Goal: Information Seeking & Learning: Learn about a topic

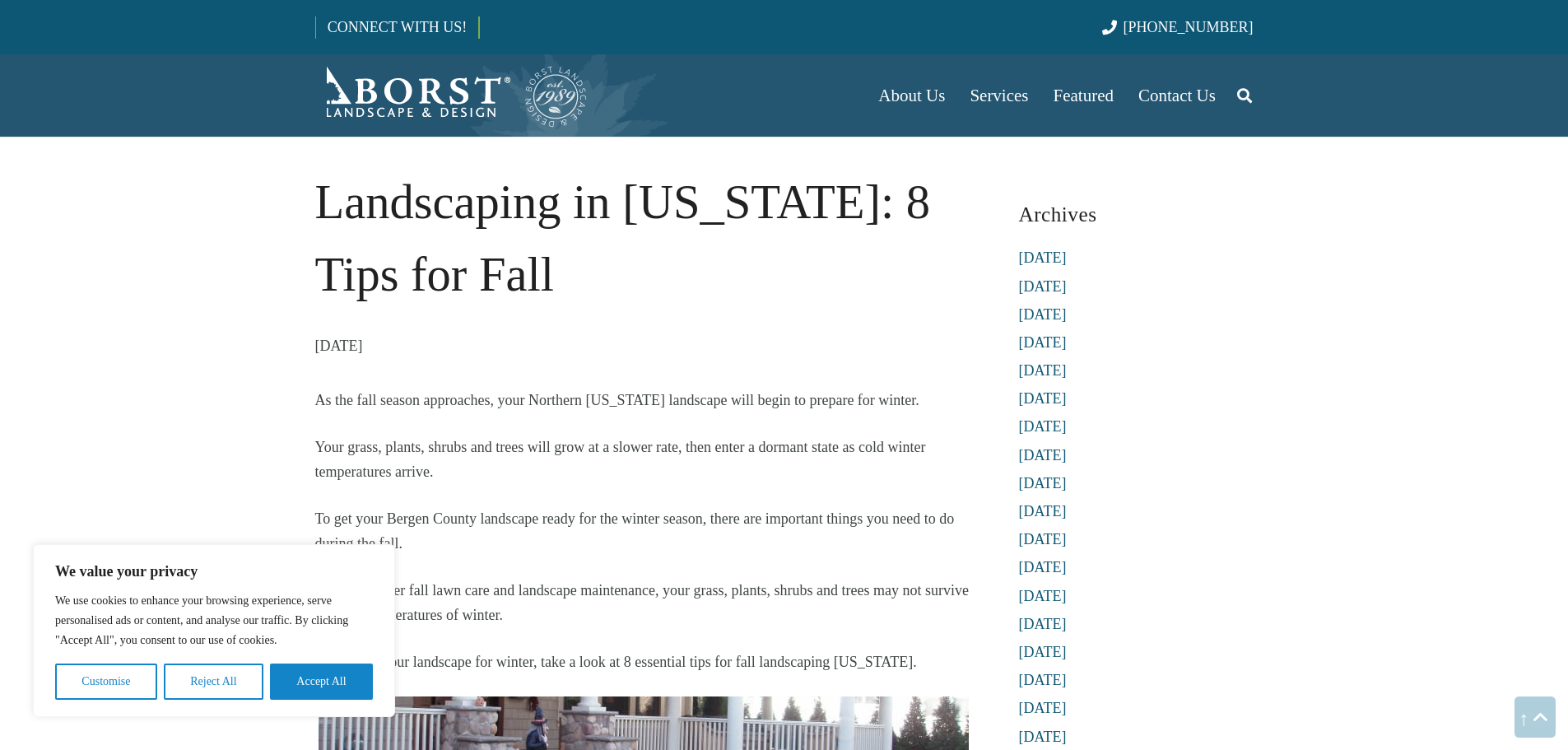
scroll to position [2259, 0]
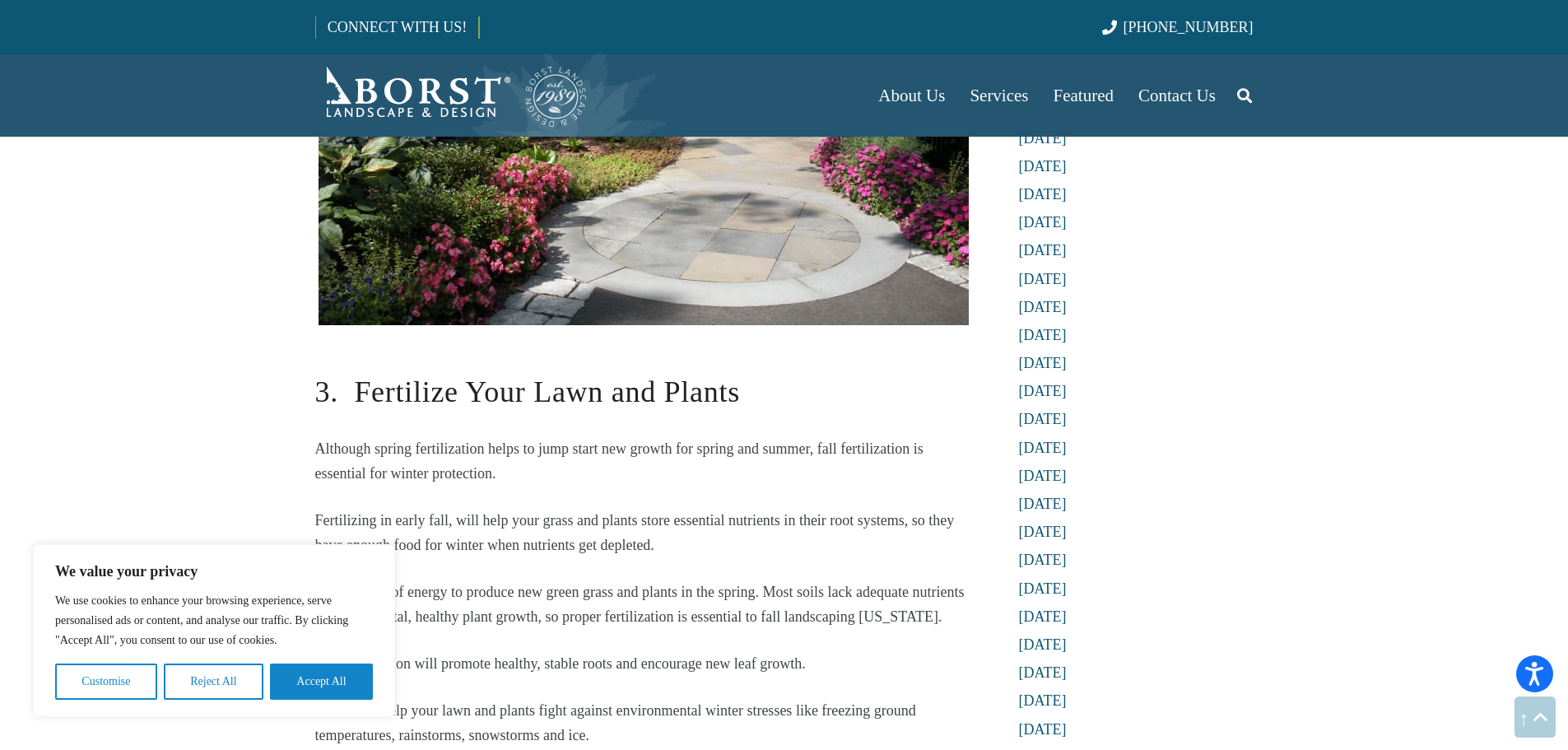
click at [832, 387] on h2 "3. Fertilize Your Lawn and Plants" at bounding box center [643, 381] width 657 height 66
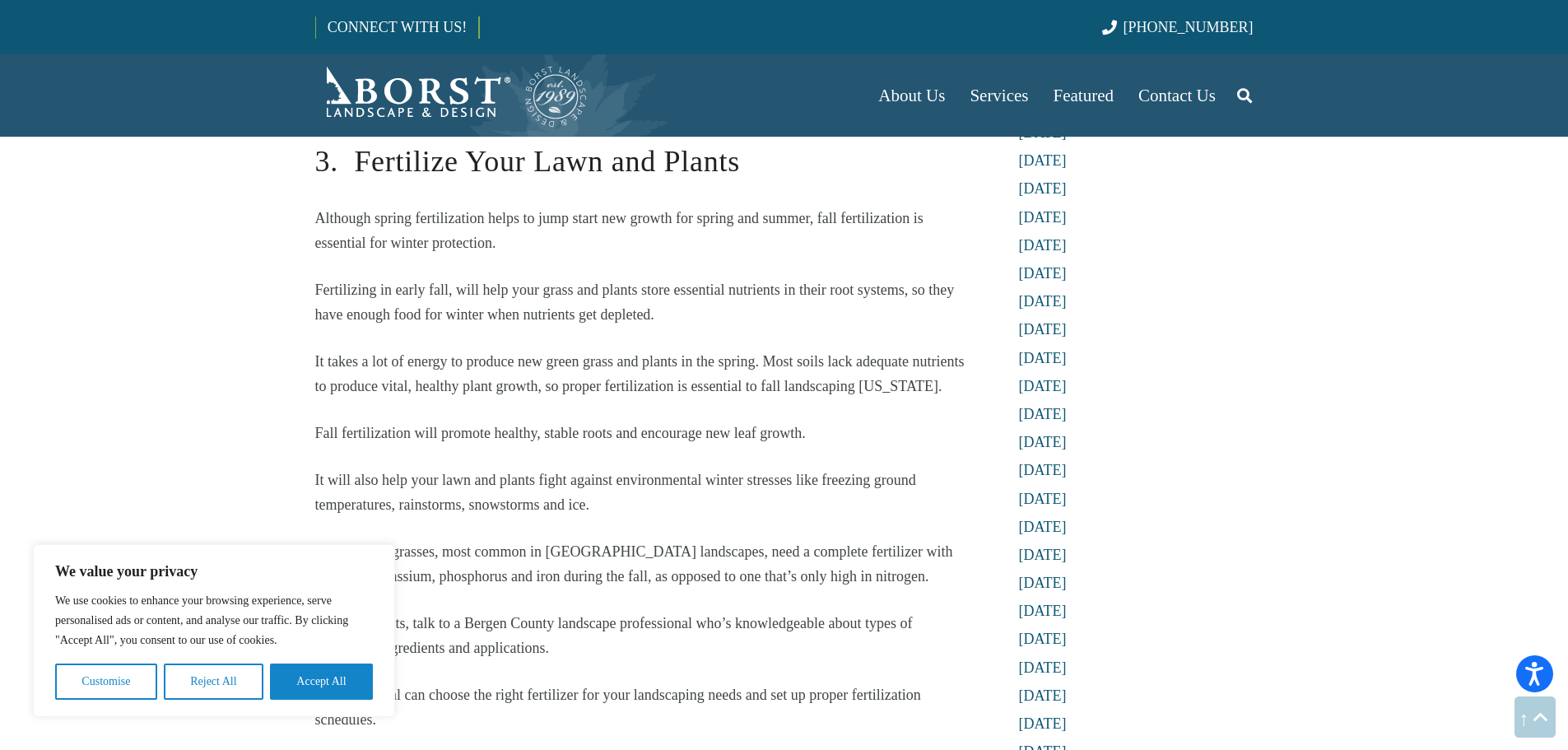
scroll to position [2490, 0]
click at [232, 674] on button "Reject All" at bounding box center [213, 682] width 99 height 36
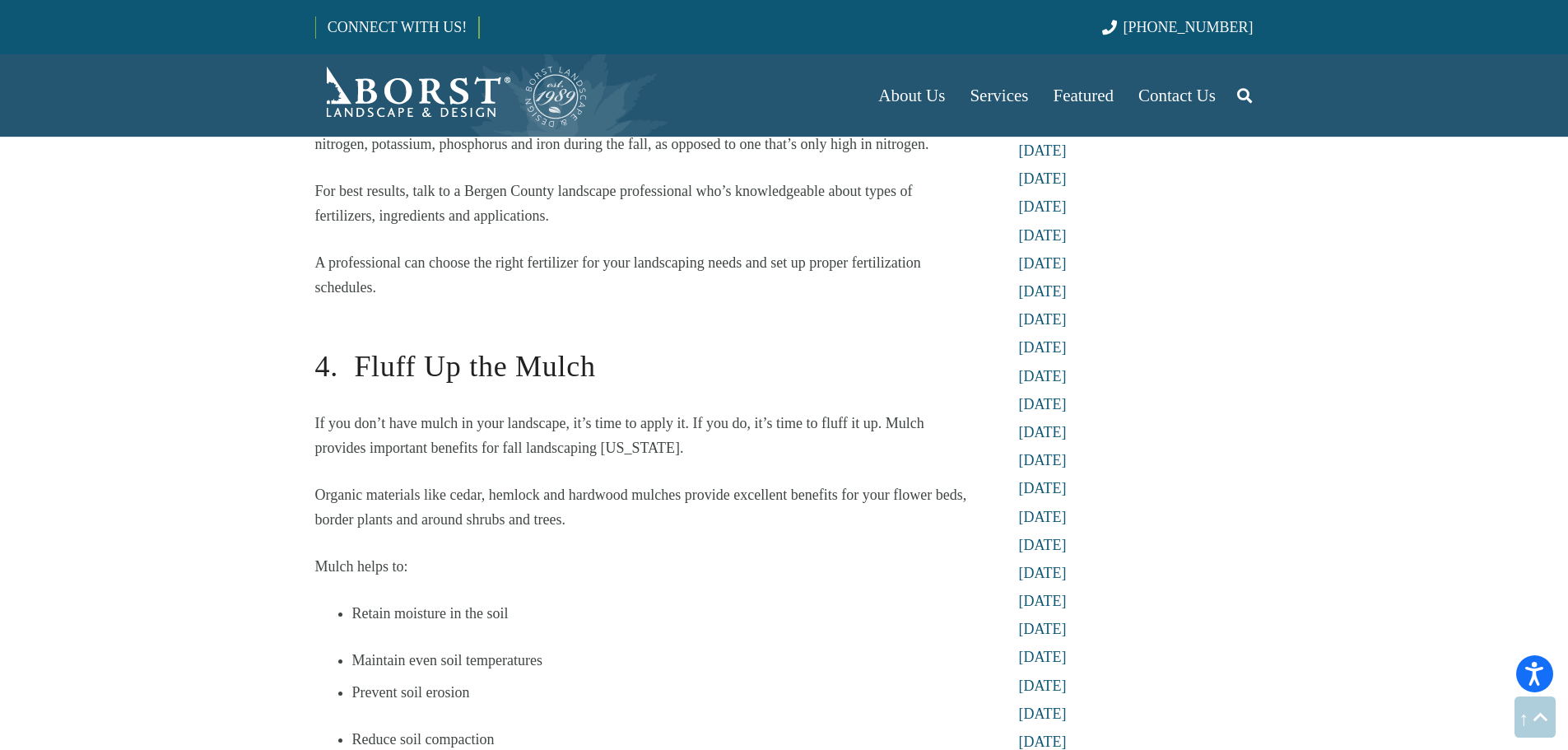
scroll to position [2931, 0]
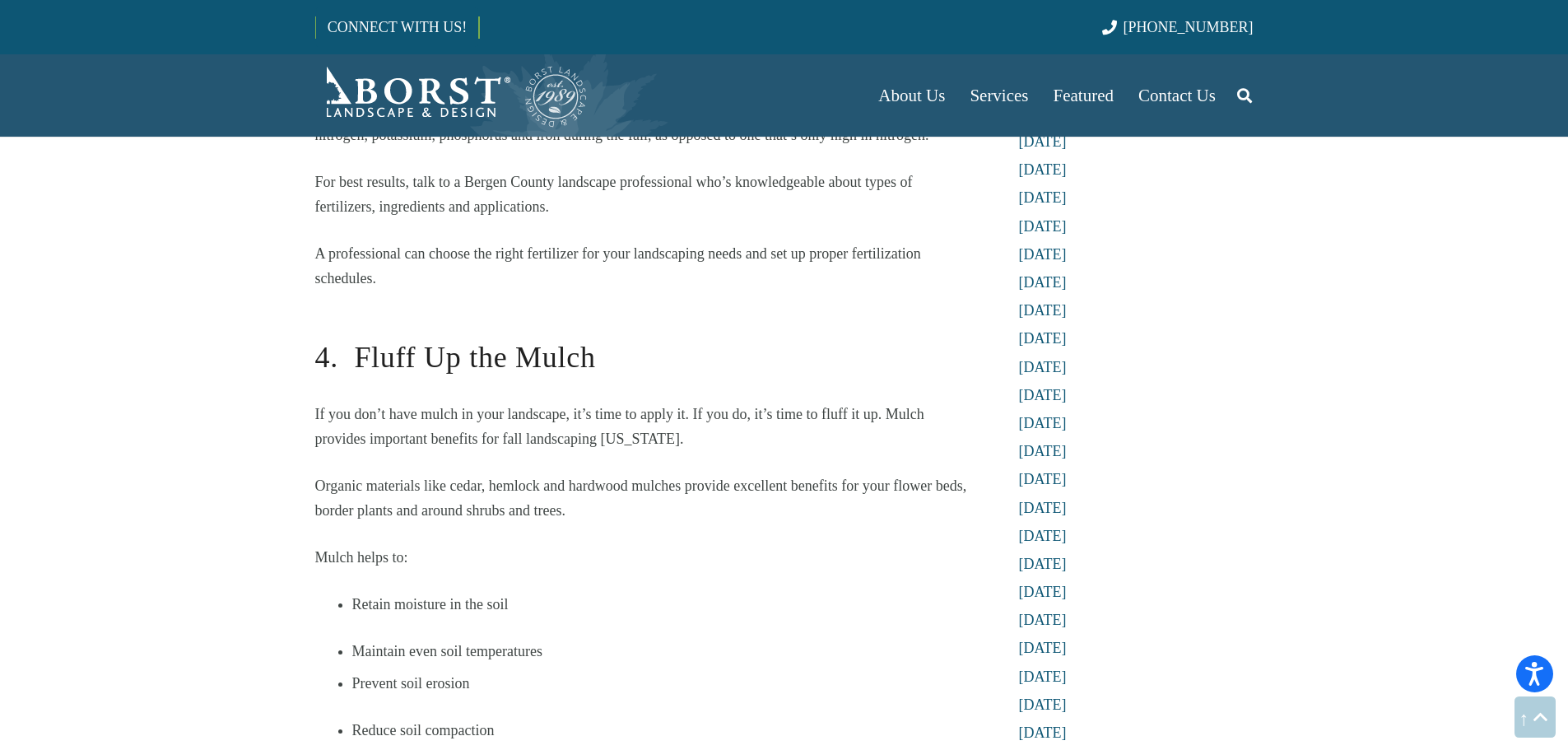
drag, startPoint x: 508, startPoint y: 543, endPoint x: 372, endPoint y: 459, distance: 159.8
drag, startPoint x: 372, startPoint y: 459, endPoint x: 264, endPoint y: 461, distance: 108.0
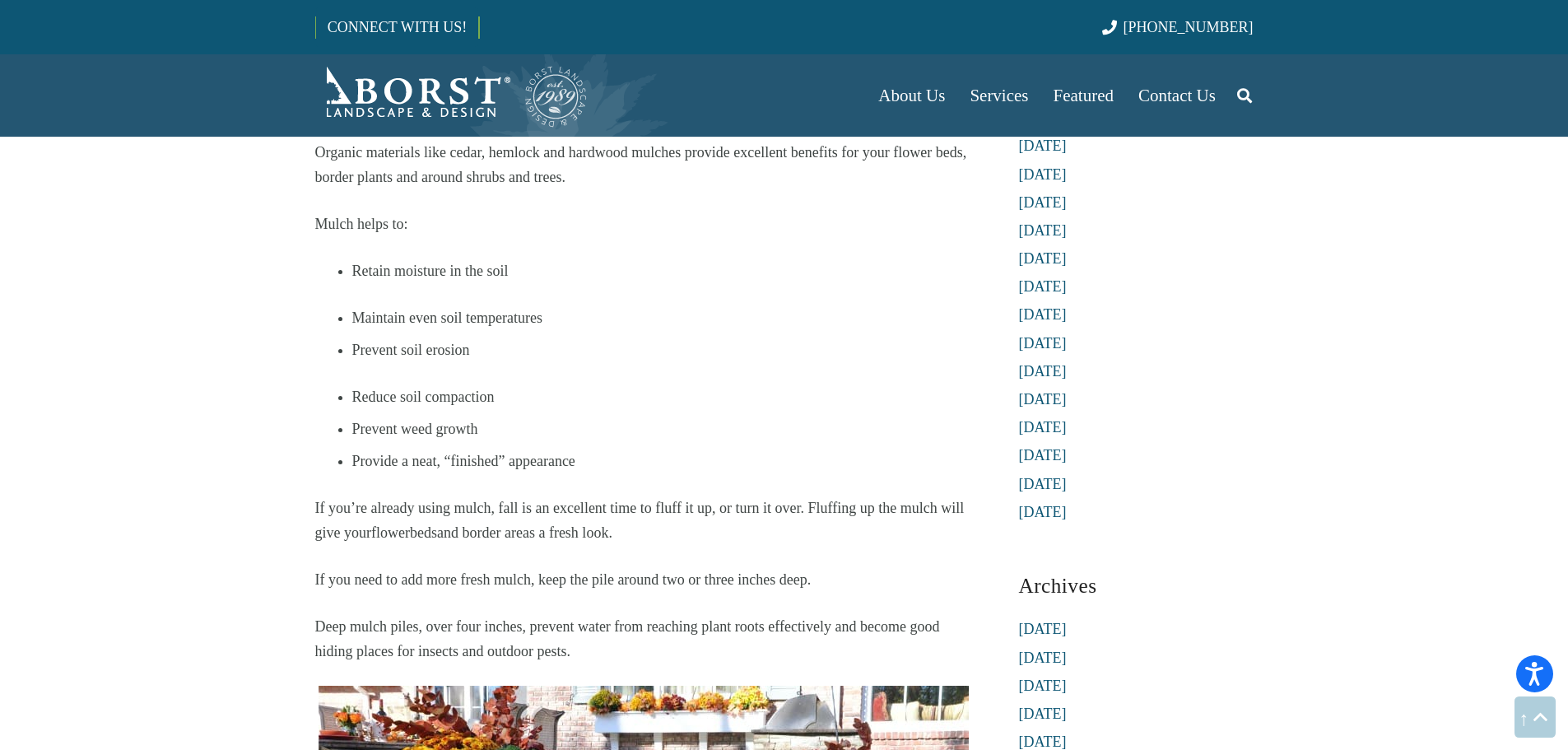
click at [205, 523] on section "Landscaping in [US_STATE]: 8 Tips for Fall [DATE] As the fall season approaches…" at bounding box center [784, 477] width 1568 height 7482
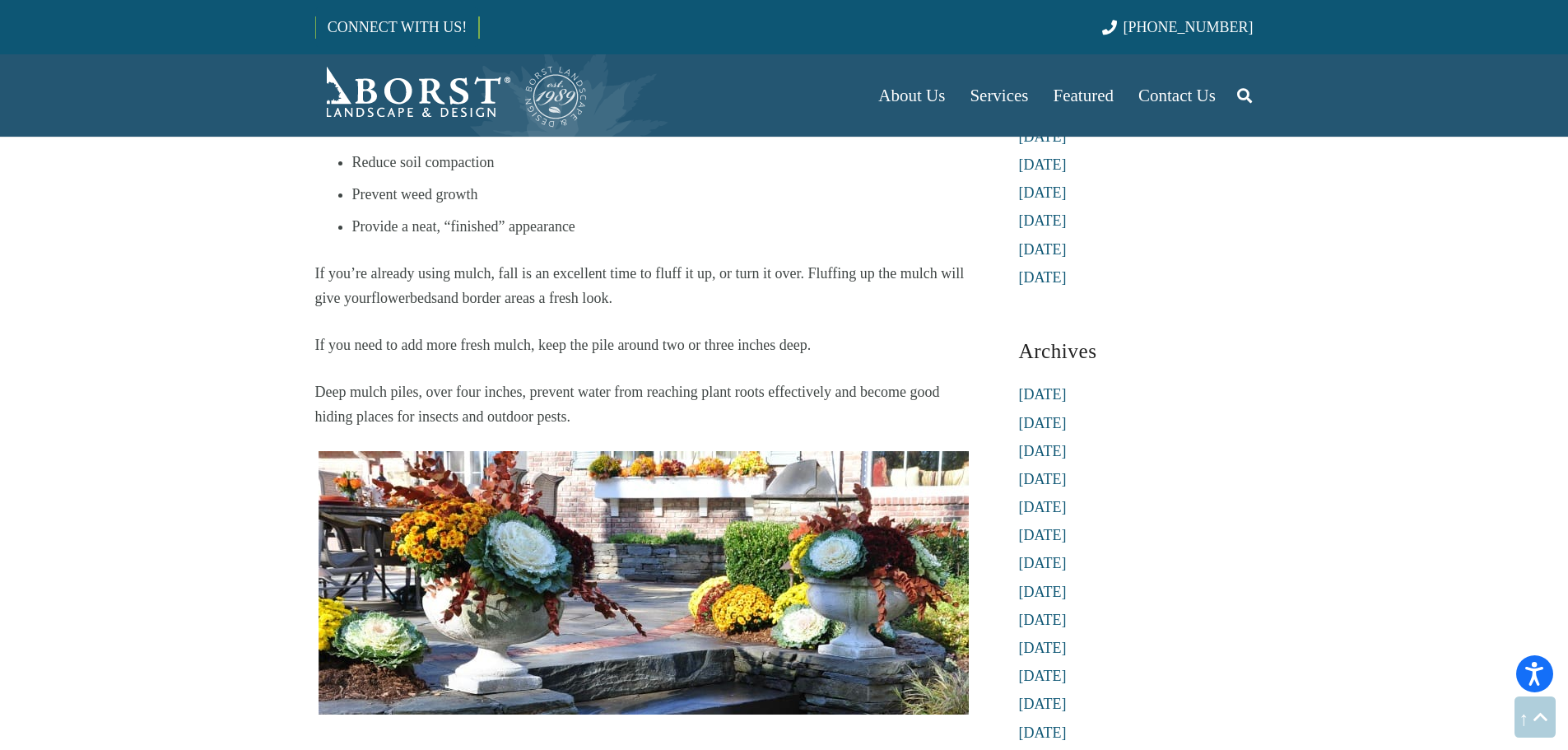
scroll to position [3504, 0]
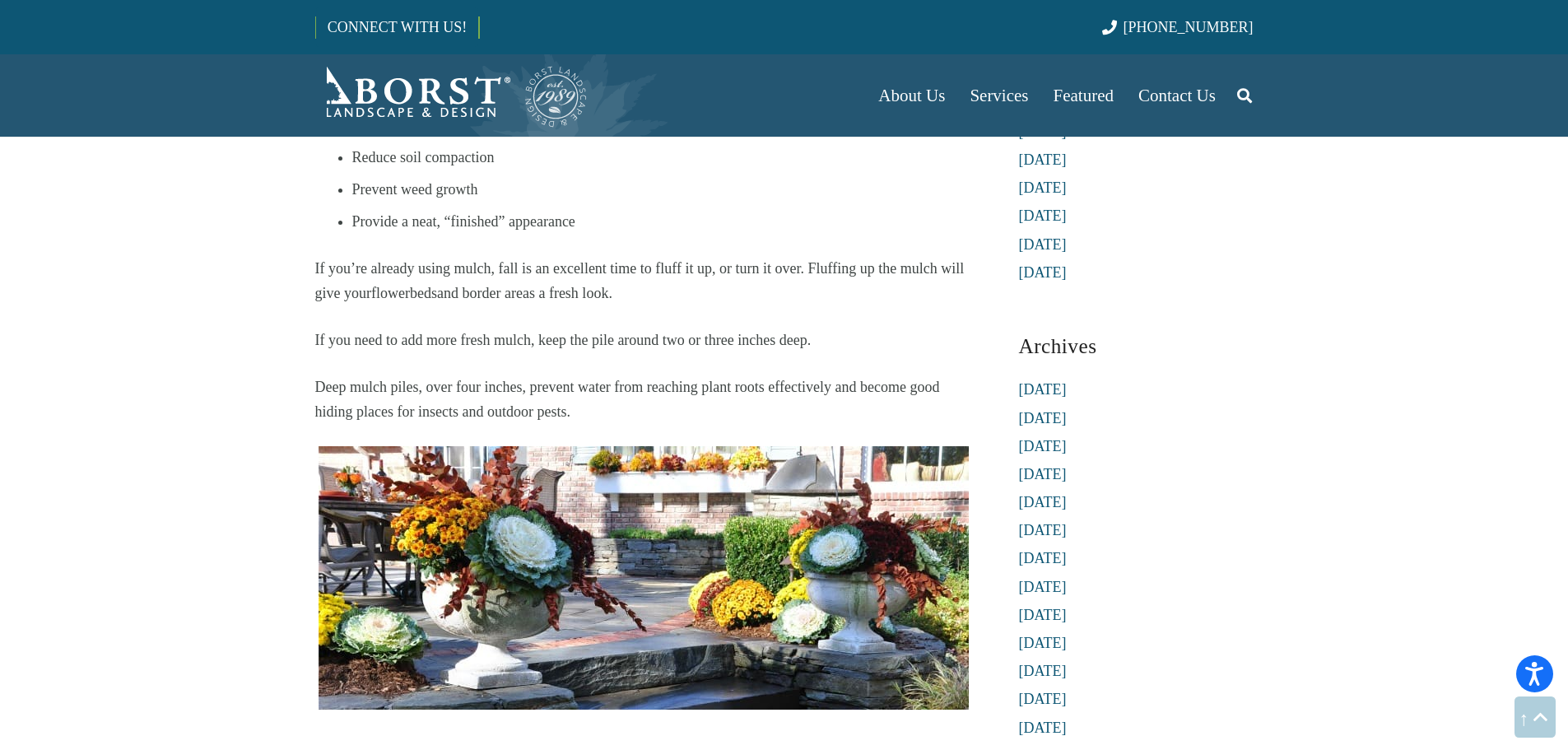
click at [205, 523] on section "Landscaping in [US_STATE]: 8 Tips for Fall [DATE] As the fall season approaches…" at bounding box center [784, 237] width 1568 height 7482
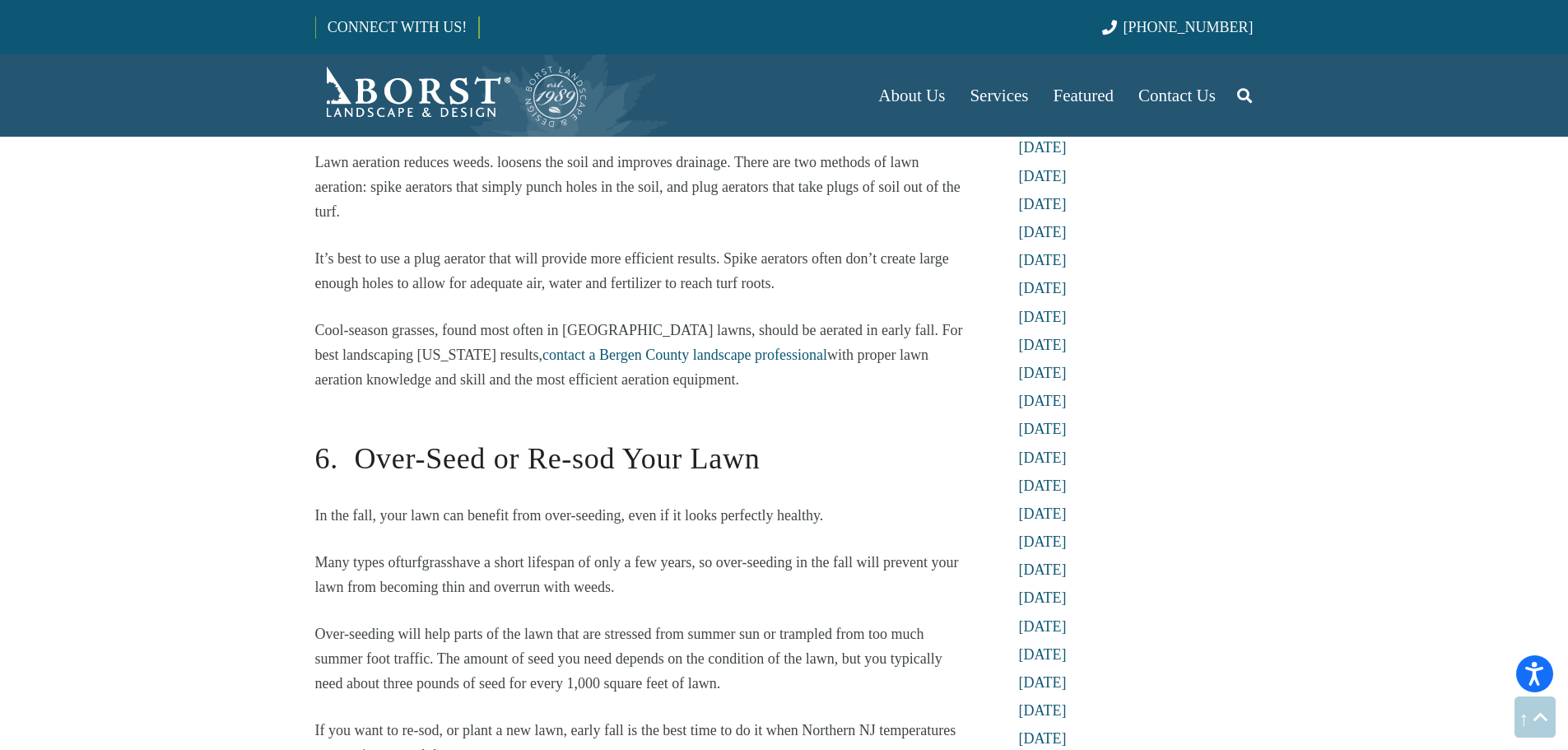
scroll to position [4366, 0]
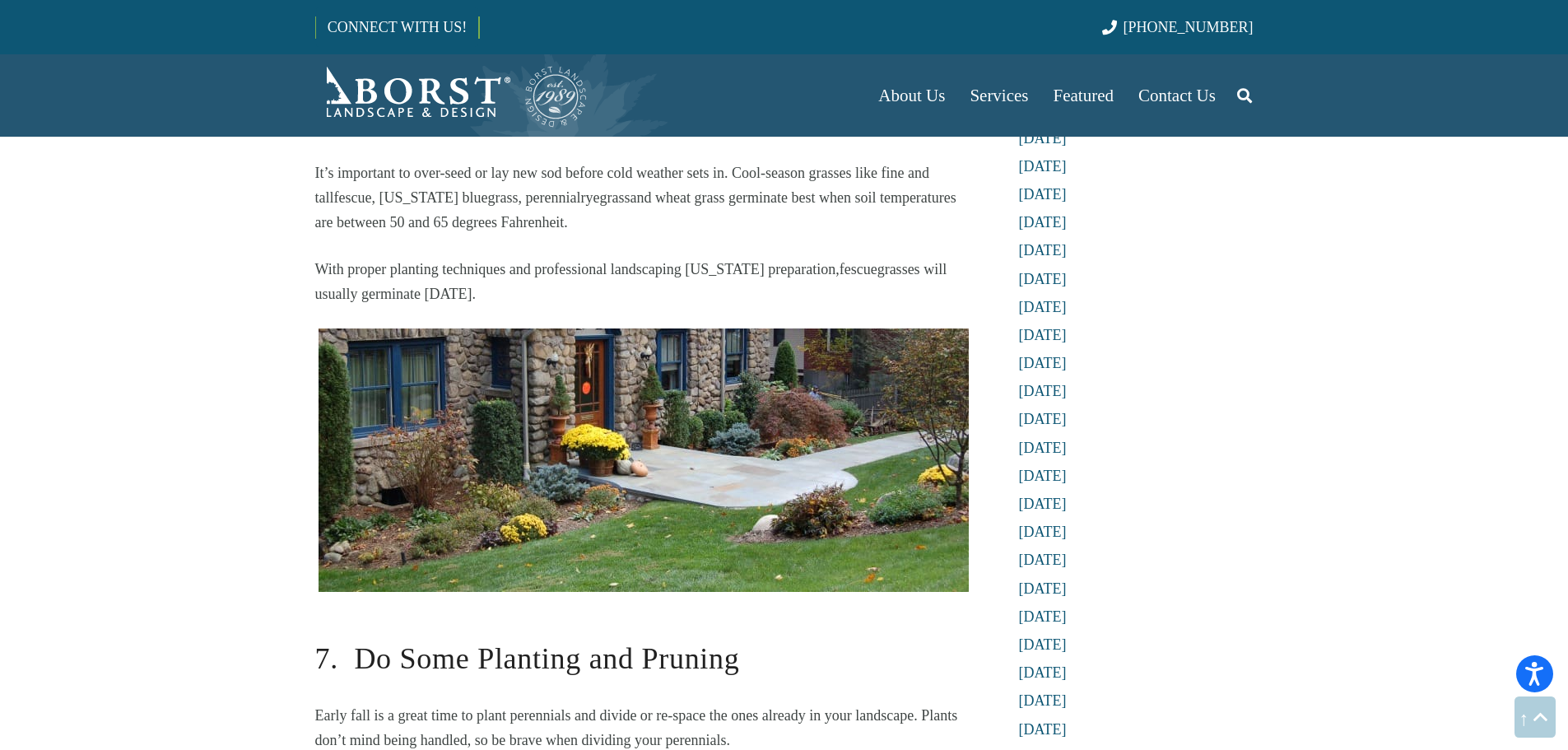
drag, startPoint x: 205, startPoint y: 523, endPoint x: 206, endPoint y: 629, distance: 106.0
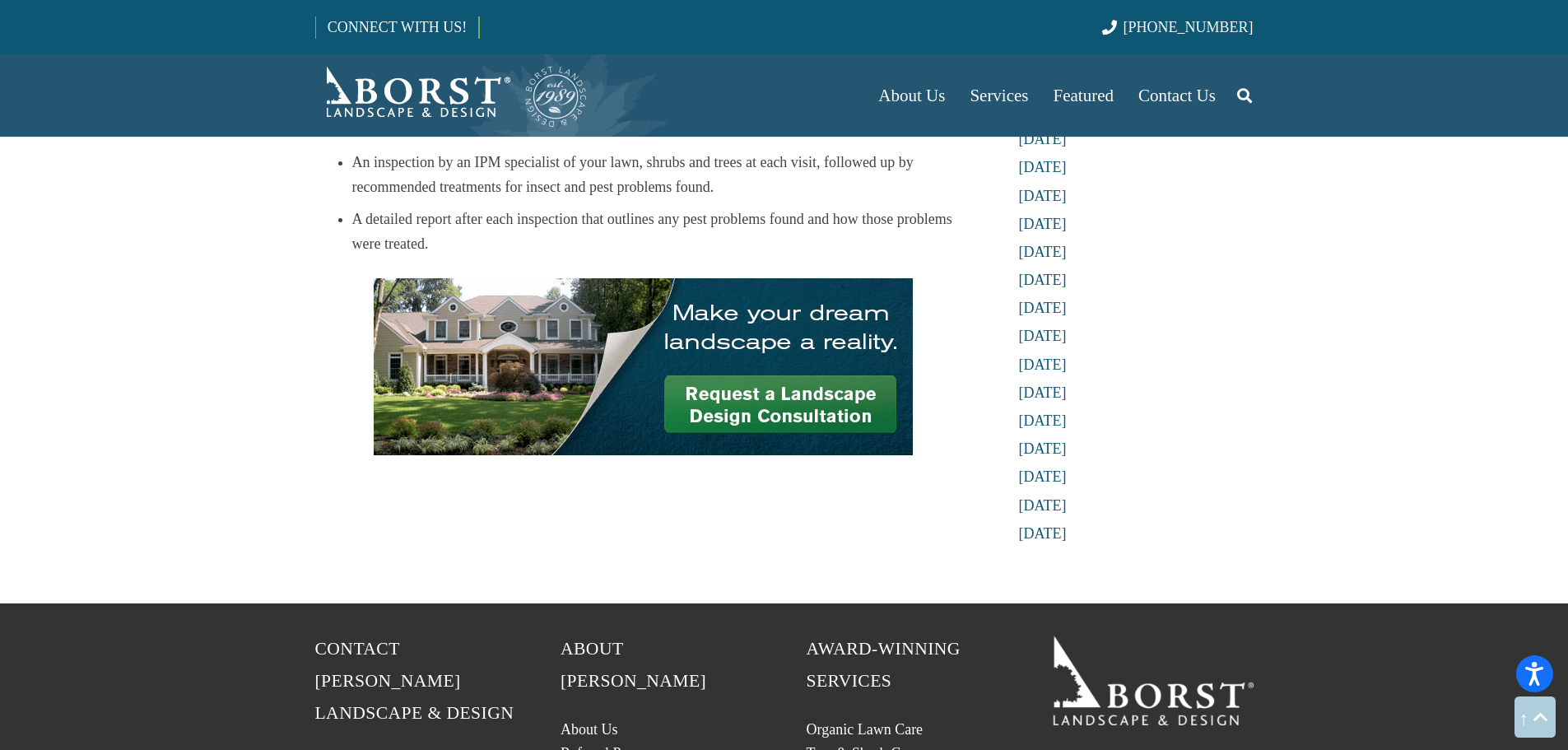
scroll to position [6880, 0]
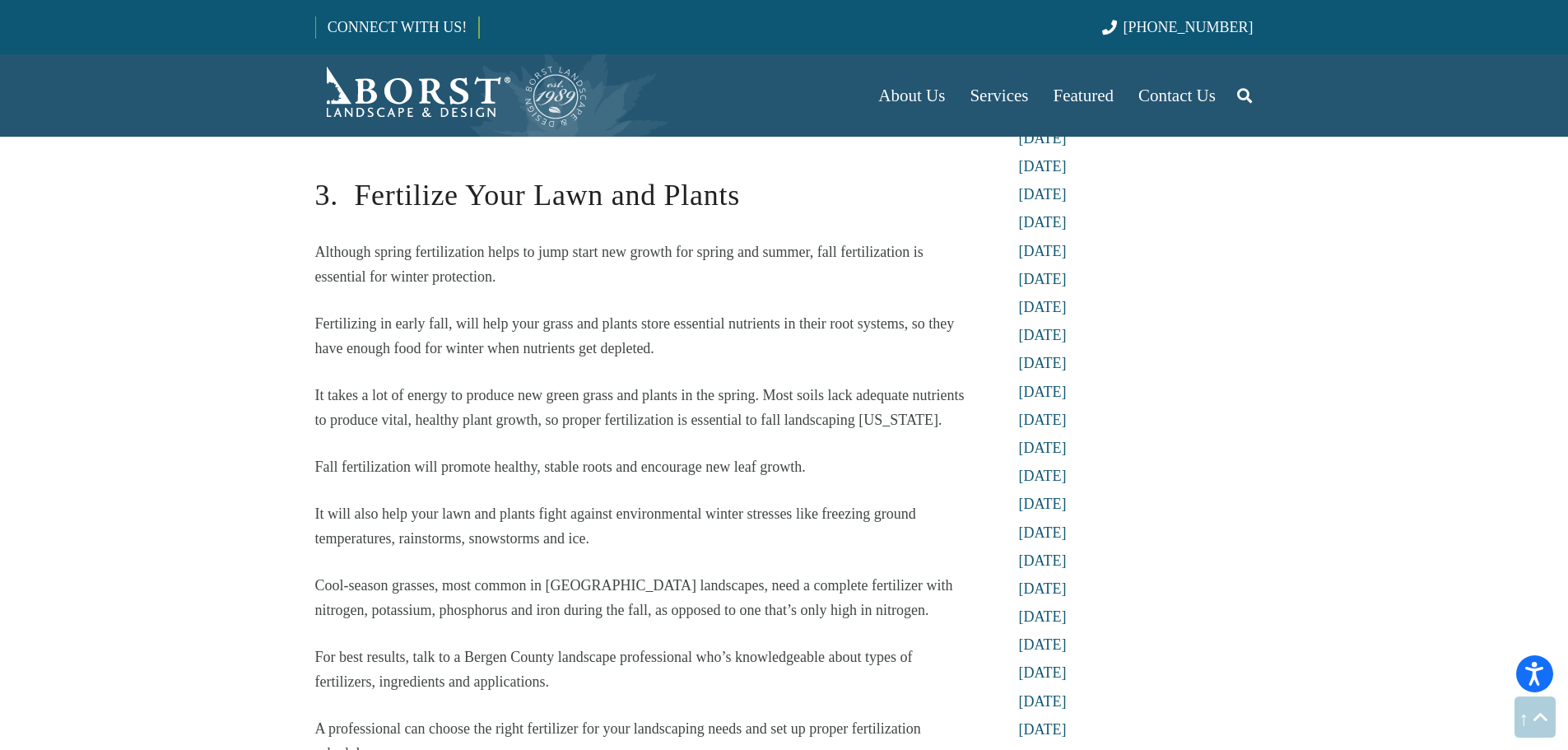
scroll to position [2457, 0]
